Goal: Use online tool/utility: Utilize a website feature to perform a specific function

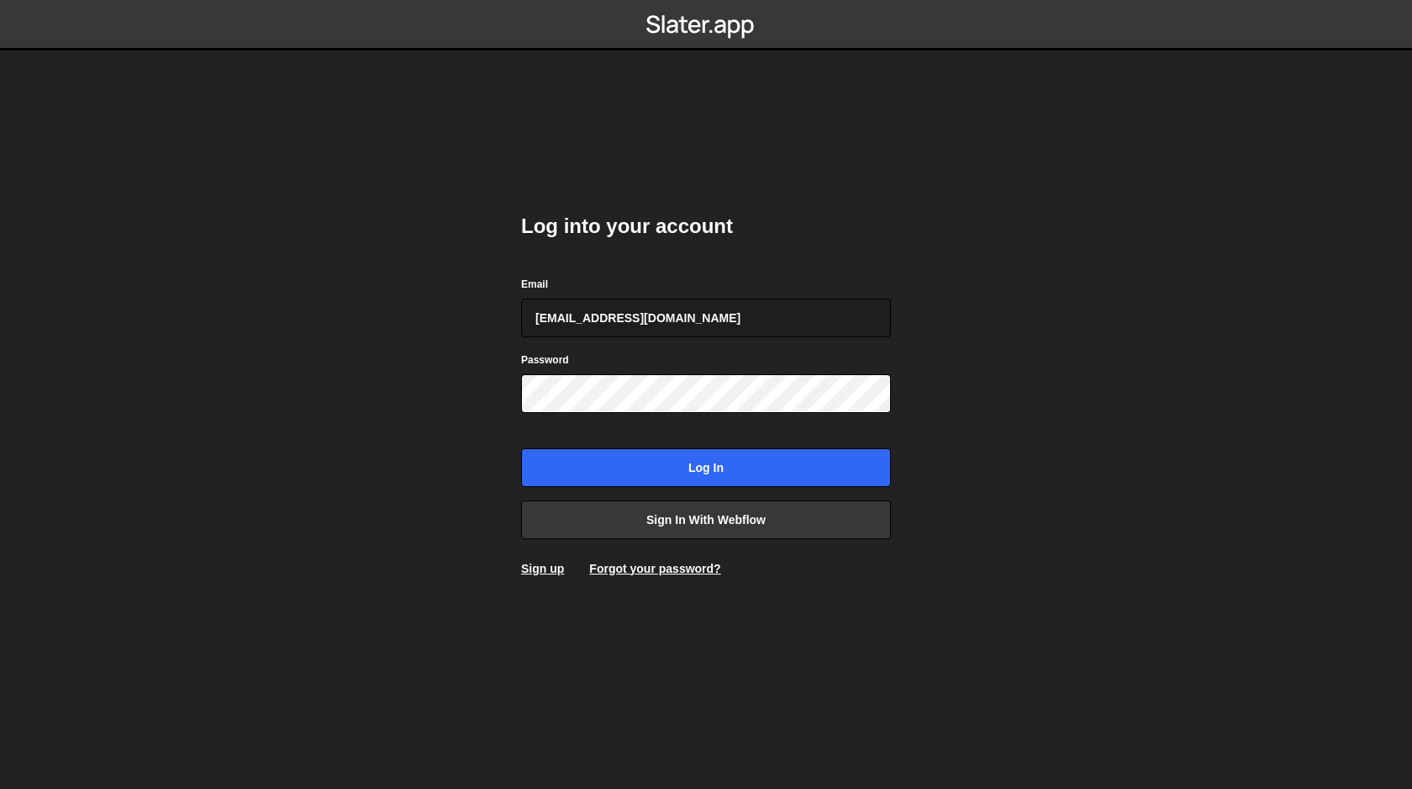
type input "[EMAIL_ADDRESS][DOMAIN_NAME]"
click at [668, 361] on div "Password" at bounding box center [706, 382] width 370 height 62
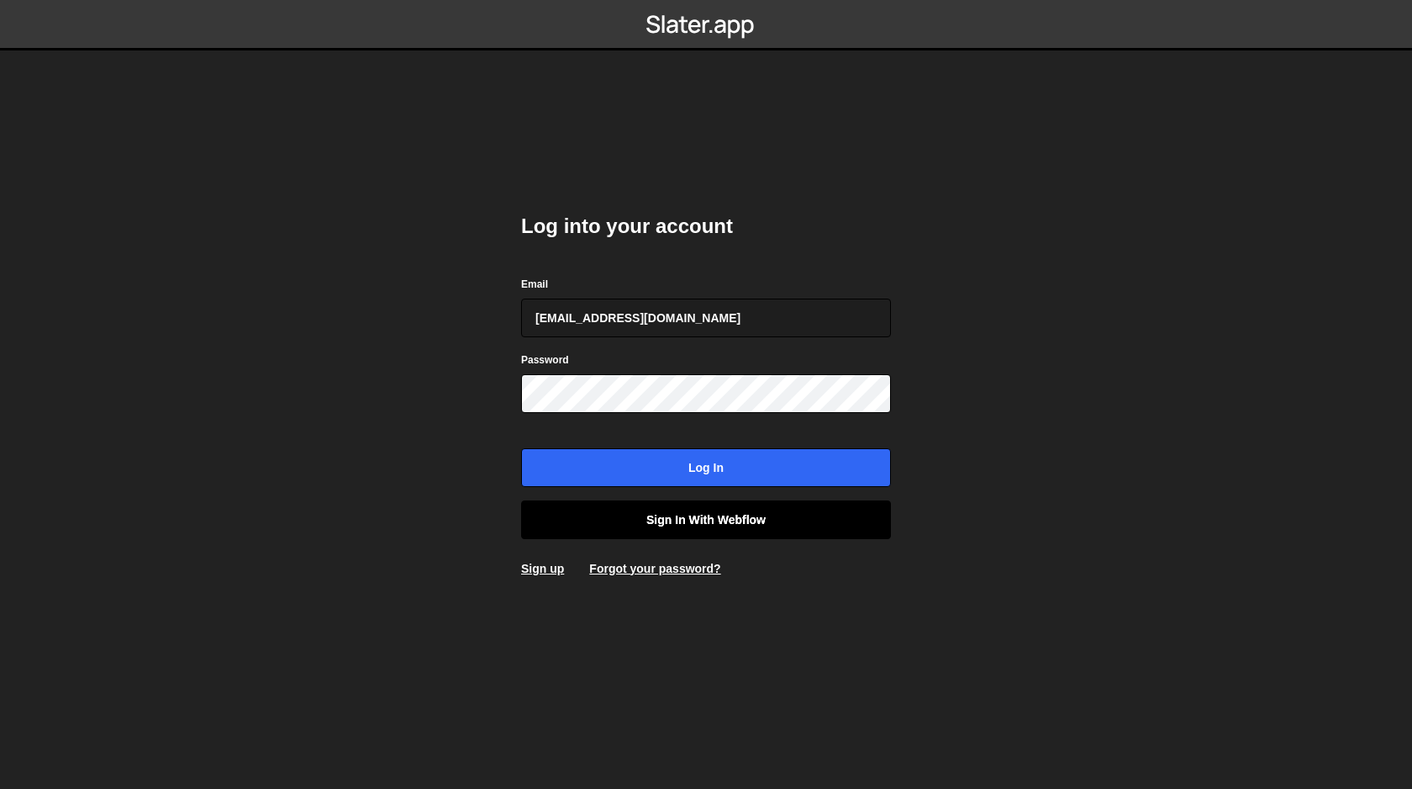
click at [841, 525] on link "Sign in with Webflow" at bounding box center [706, 519] width 370 height 39
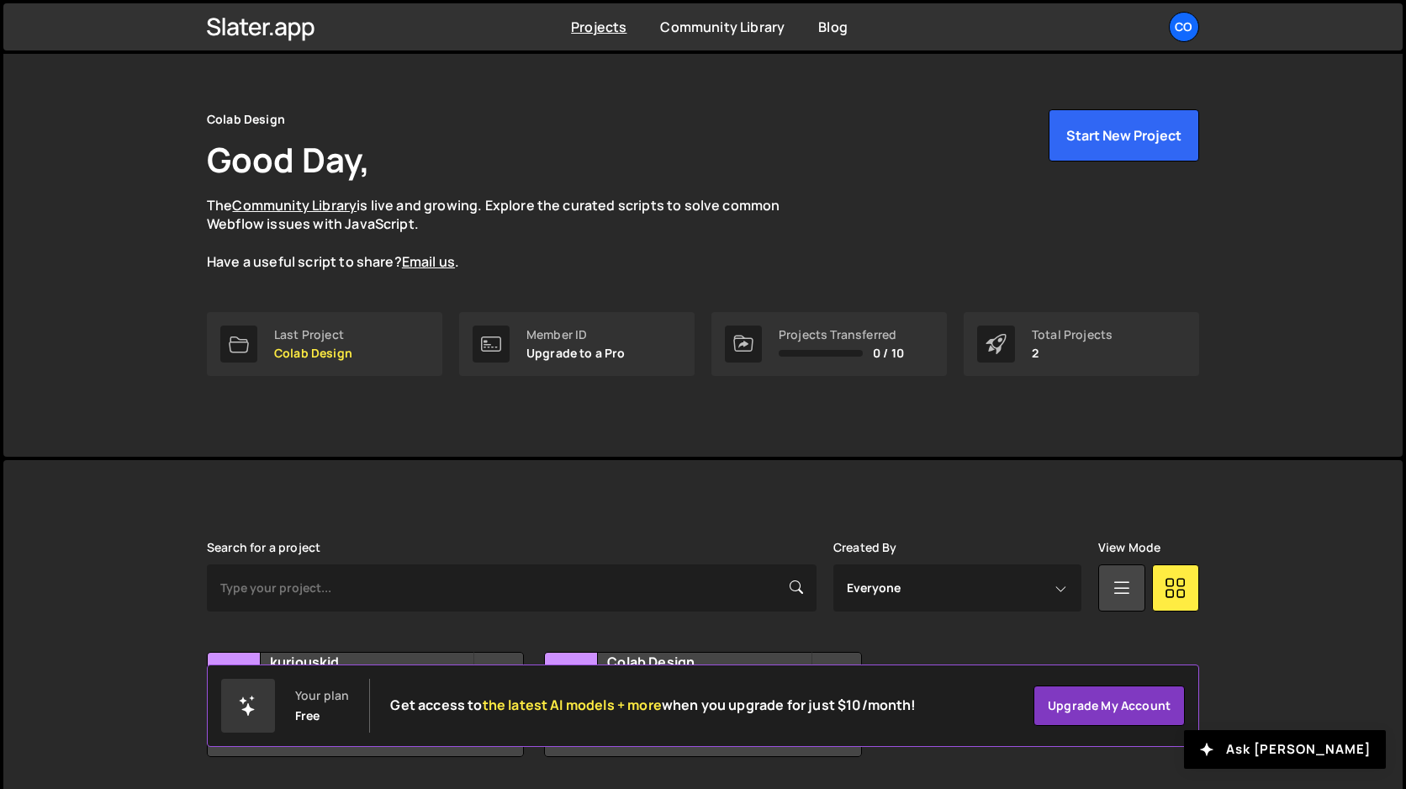
scroll to position [77, 0]
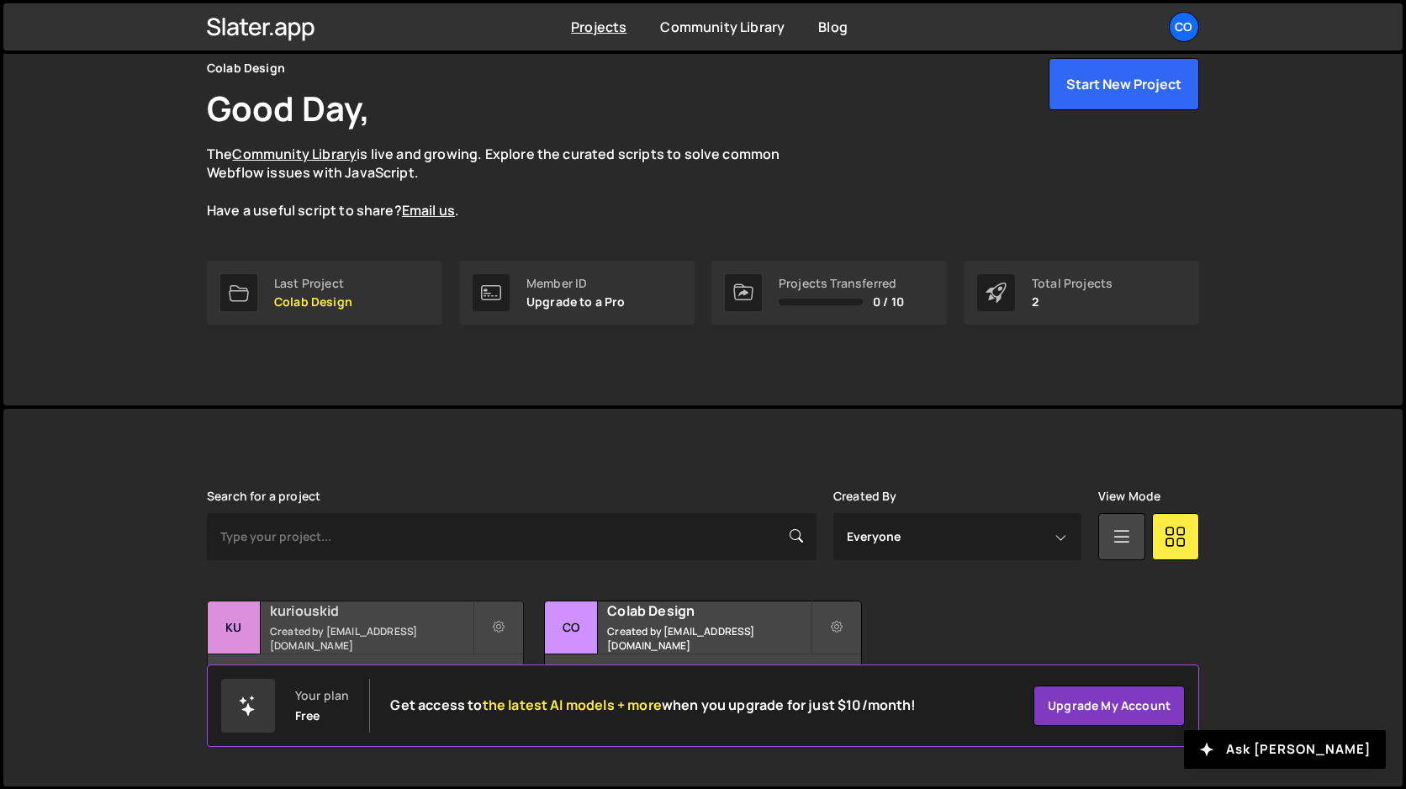
click at [394, 620] on h2 "kuriouskid" at bounding box center [371, 610] width 203 height 18
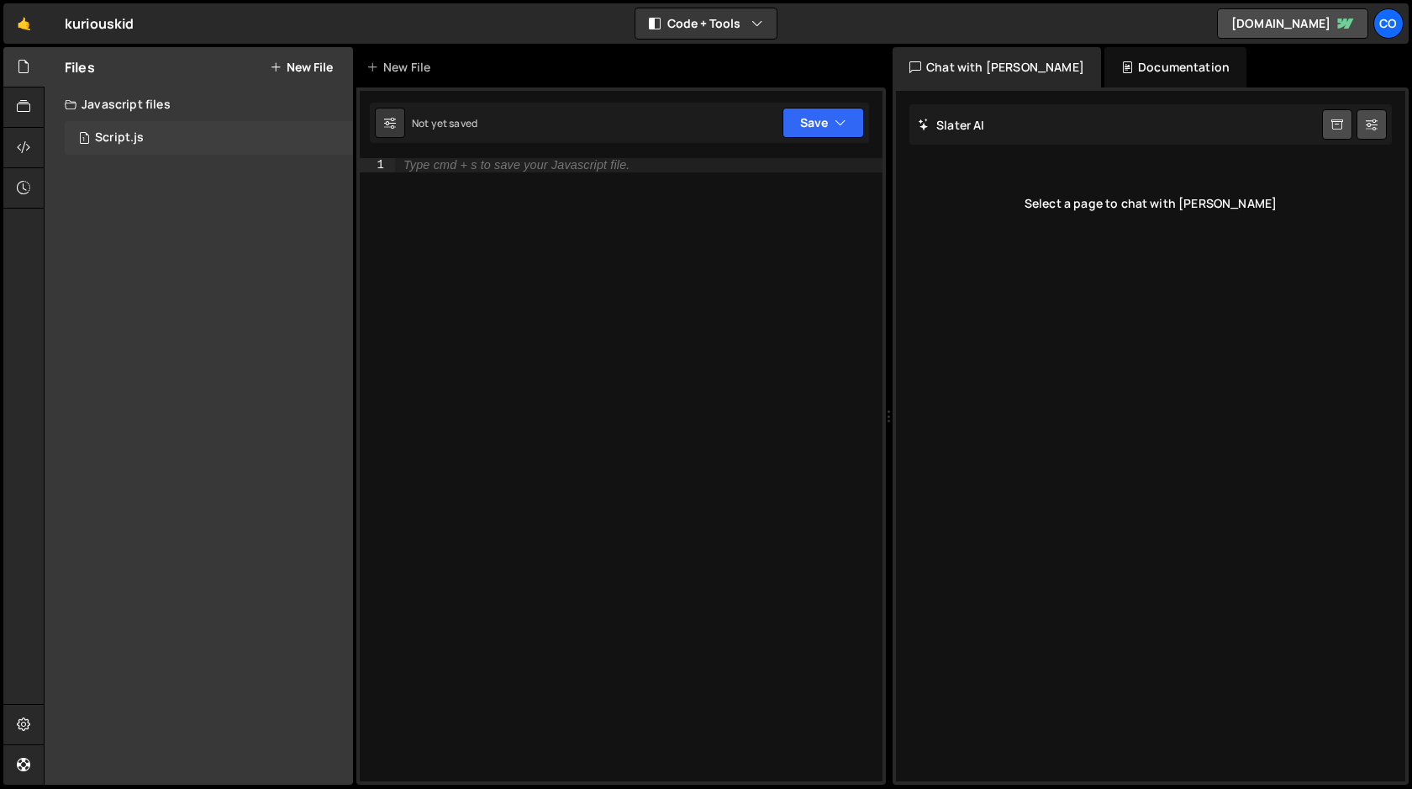
click at [135, 139] on div "Script.js" at bounding box center [119, 137] width 49 height 15
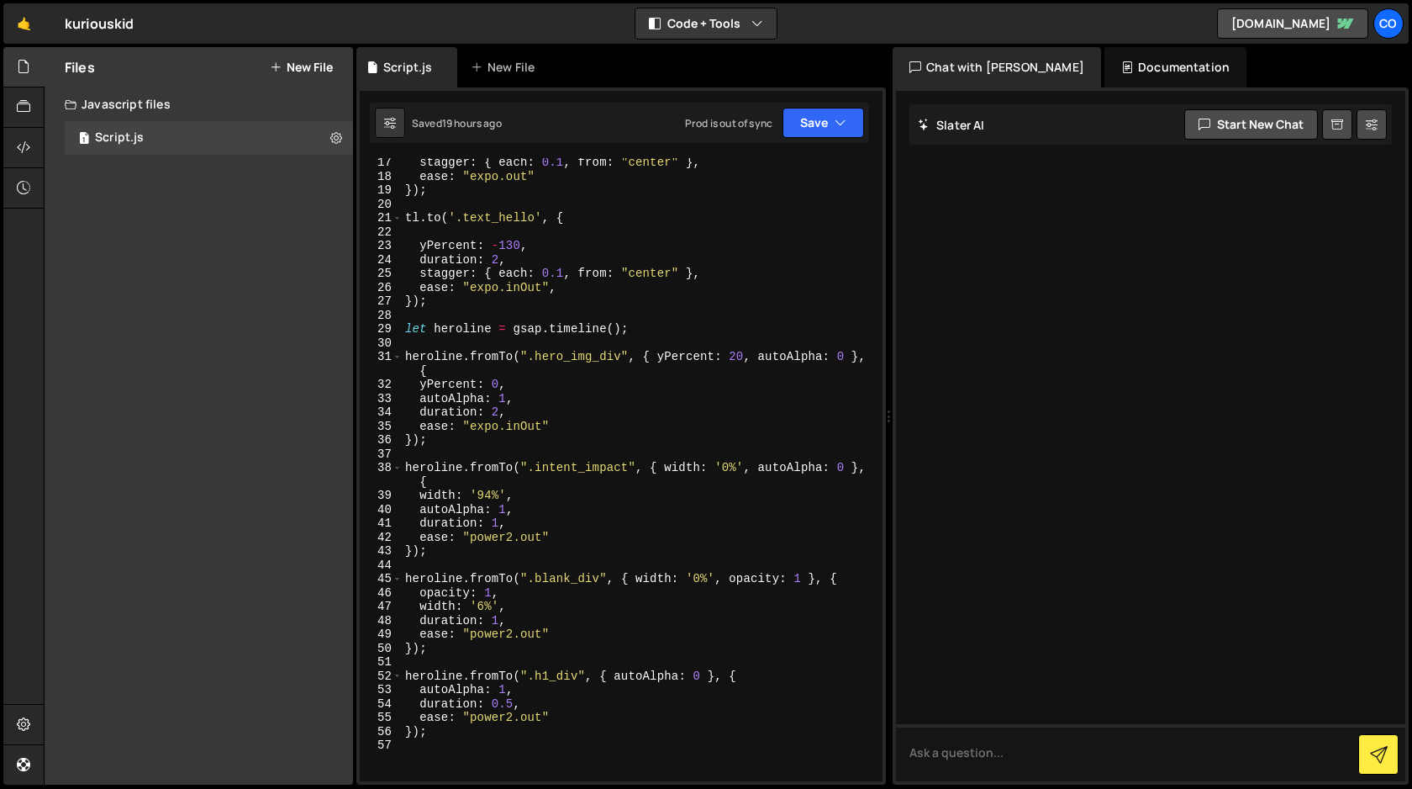
scroll to position [226, 0]
click at [497, 618] on div "stagger : { each : 0.1 , from : "center" } , ease : "expo.out" }) ; tl . to ( '…" at bounding box center [639, 478] width 474 height 651
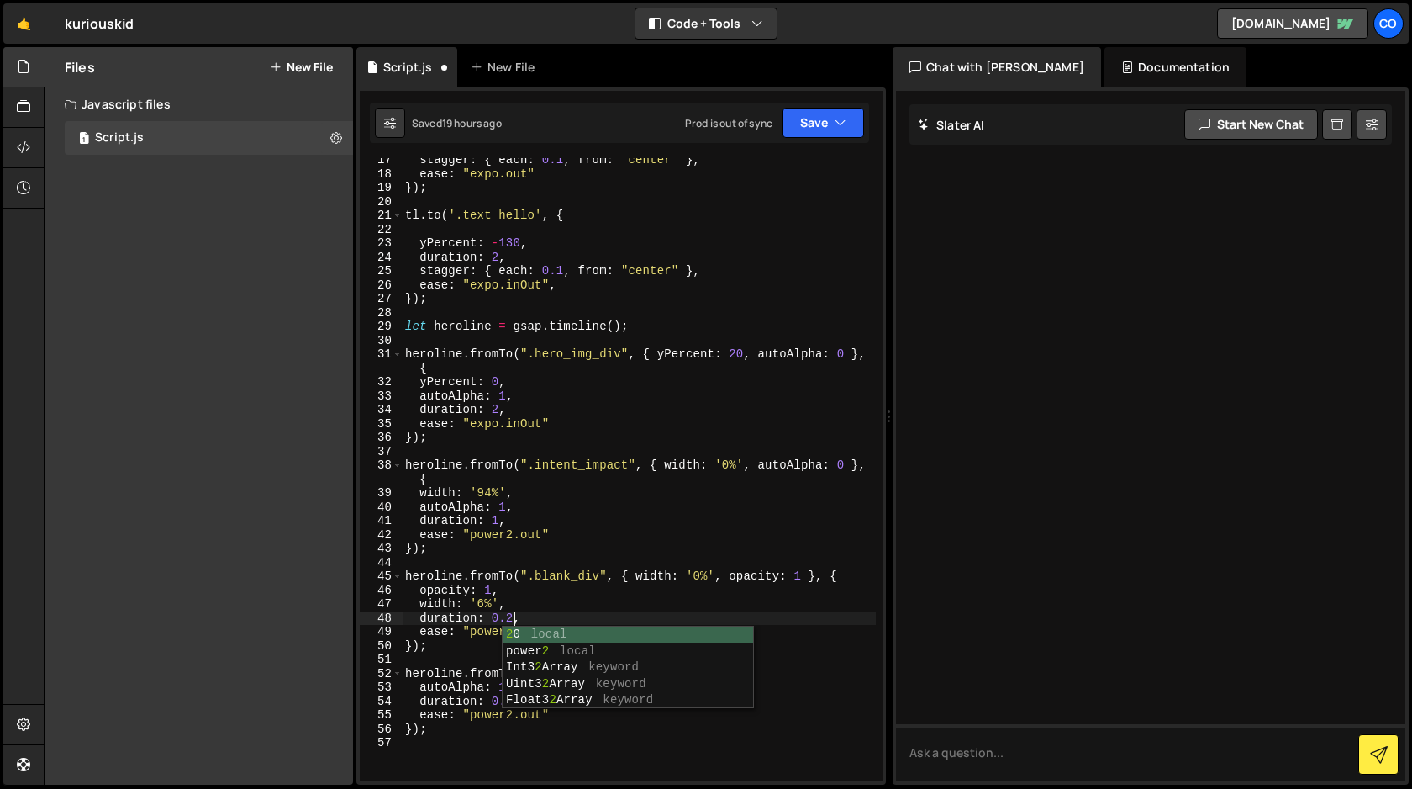
scroll to position [0, 7]
type textarea "duration: 0.2,"
click at [930, 550] on div at bounding box center [1150, 436] width 509 height 690
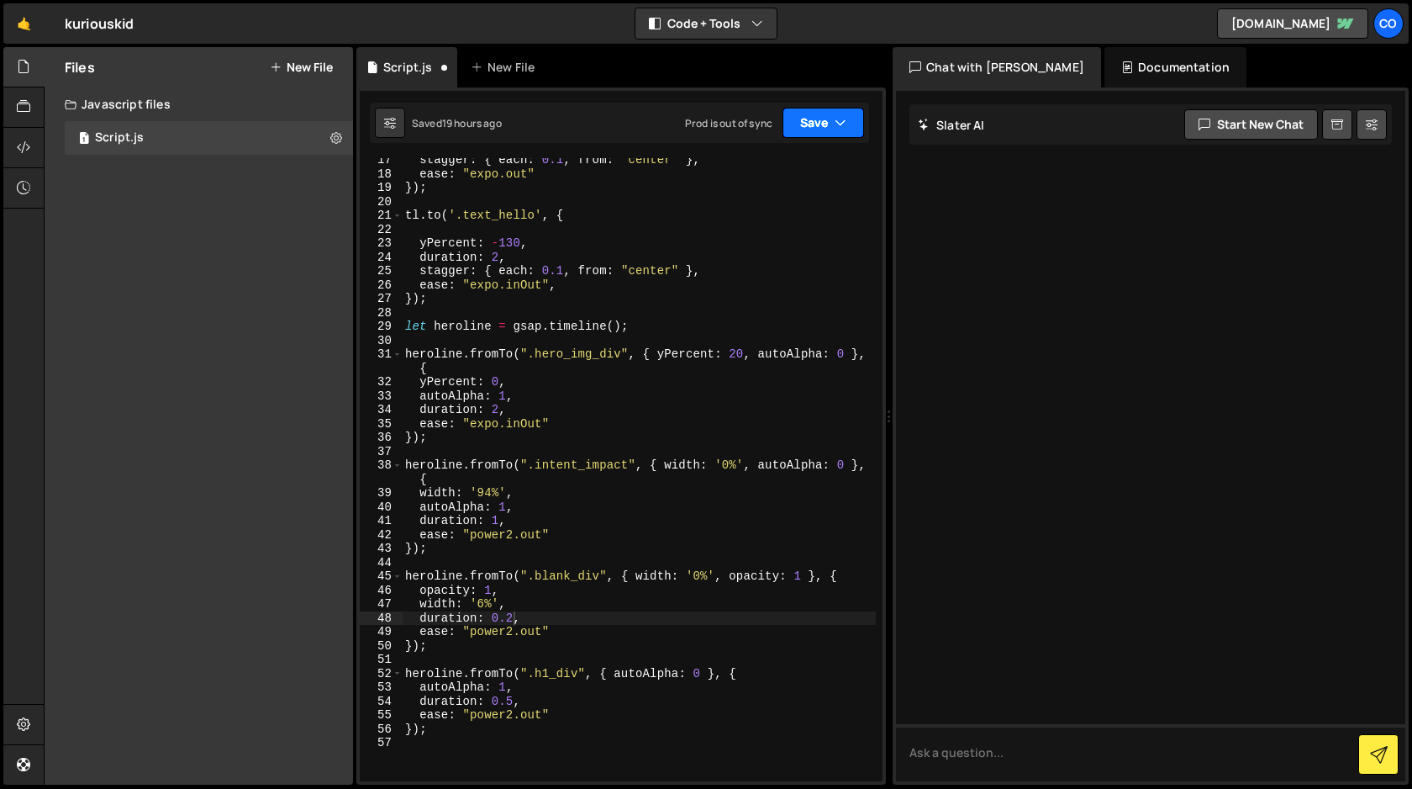
click at [831, 129] on button "Save" at bounding box center [824, 123] width 82 height 30
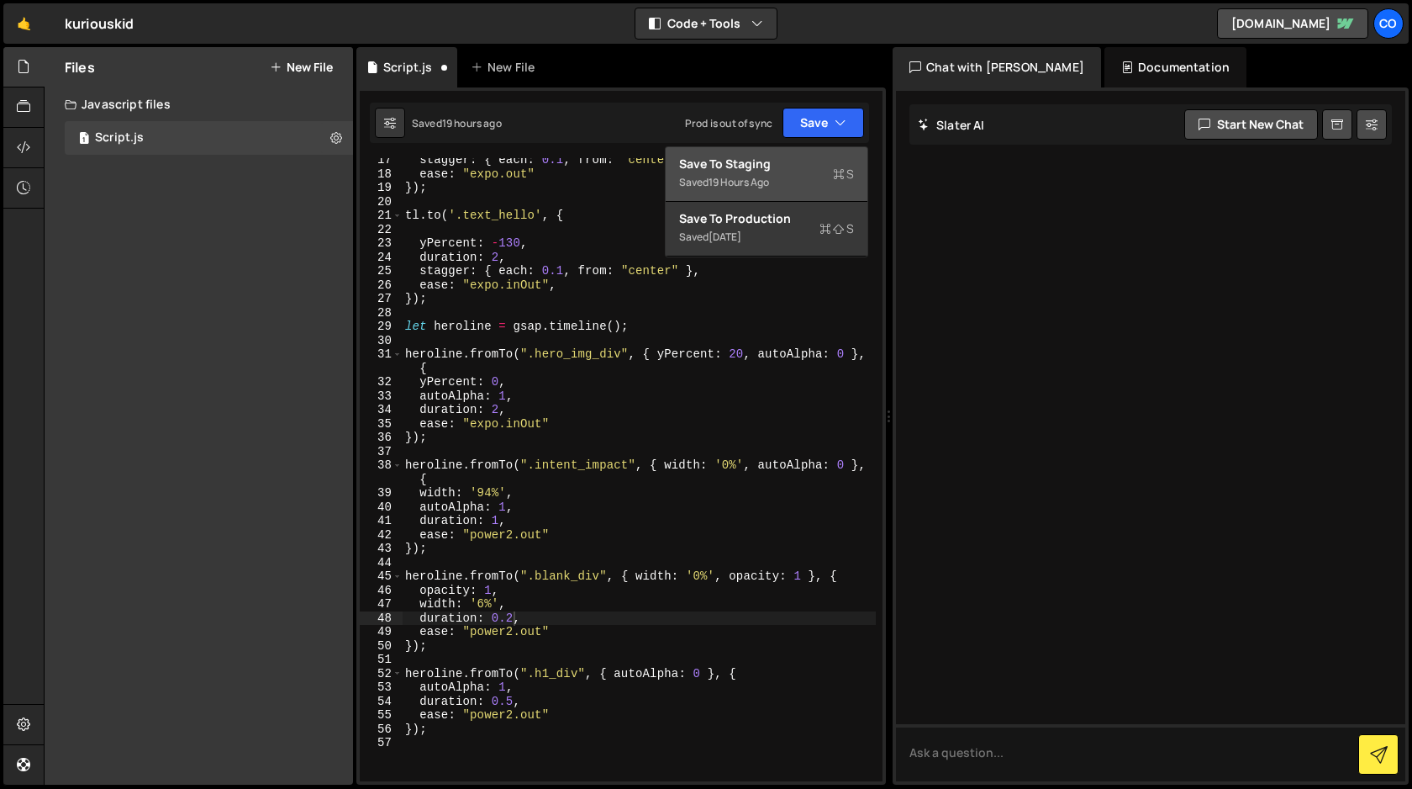
click at [804, 170] on div "Save to Staging S" at bounding box center [766, 164] width 175 height 17
